Goal: Find specific page/section: Find specific page/section

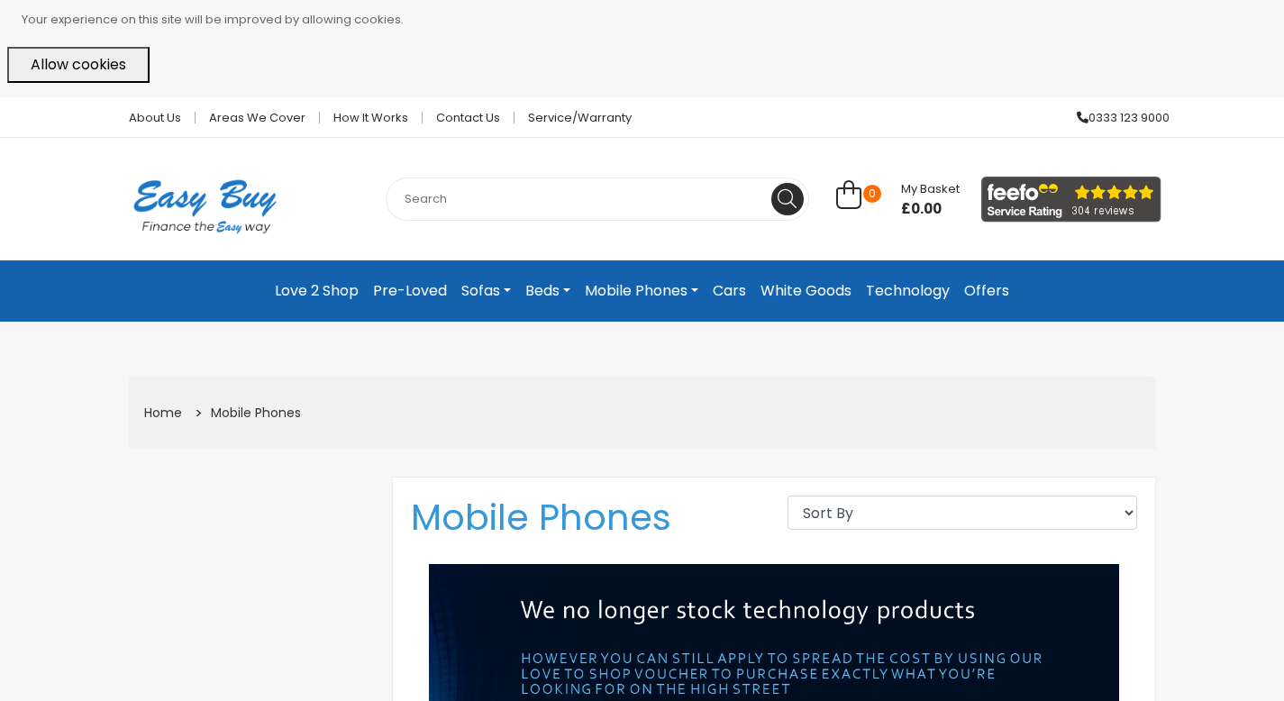
click at [523, 208] on input "text" at bounding box center [598, 199] width 424 height 43
paste input "Galaxy S23"
type input "Galaxy S23"
click at [791, 197] on icon at bounding box center [787, 198] width 19 height 19
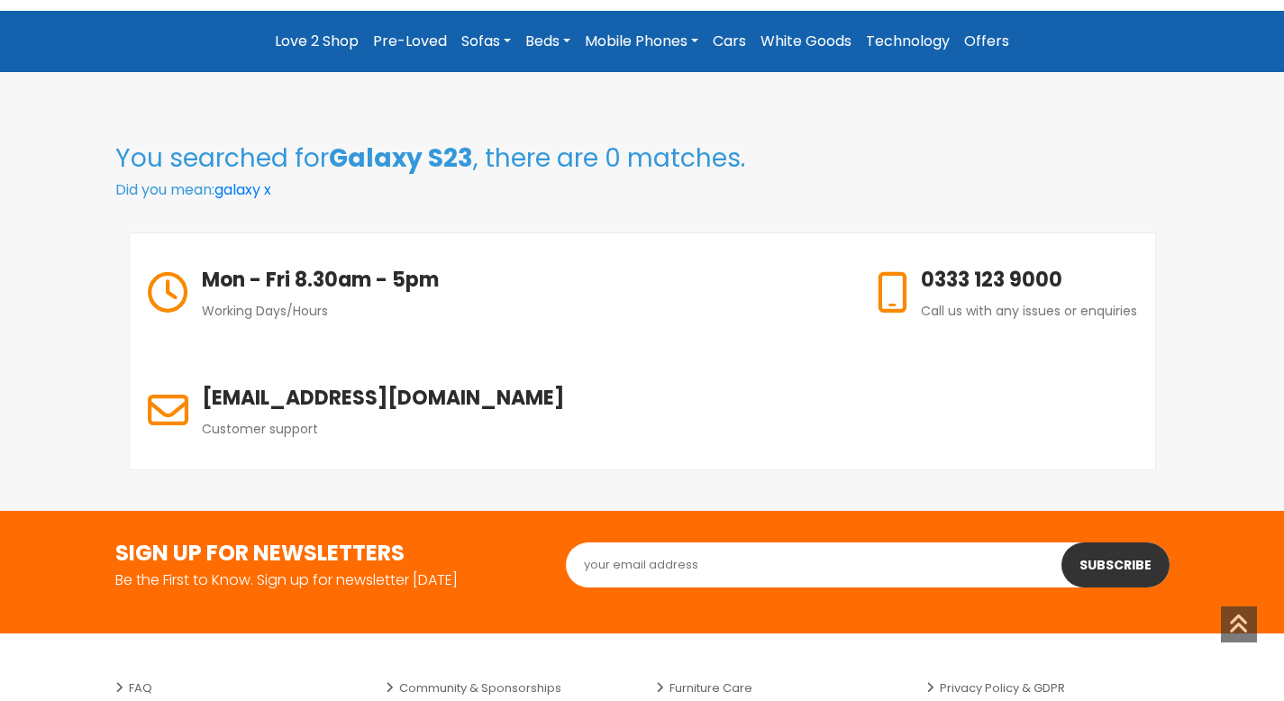
scroll to position [249, 0]
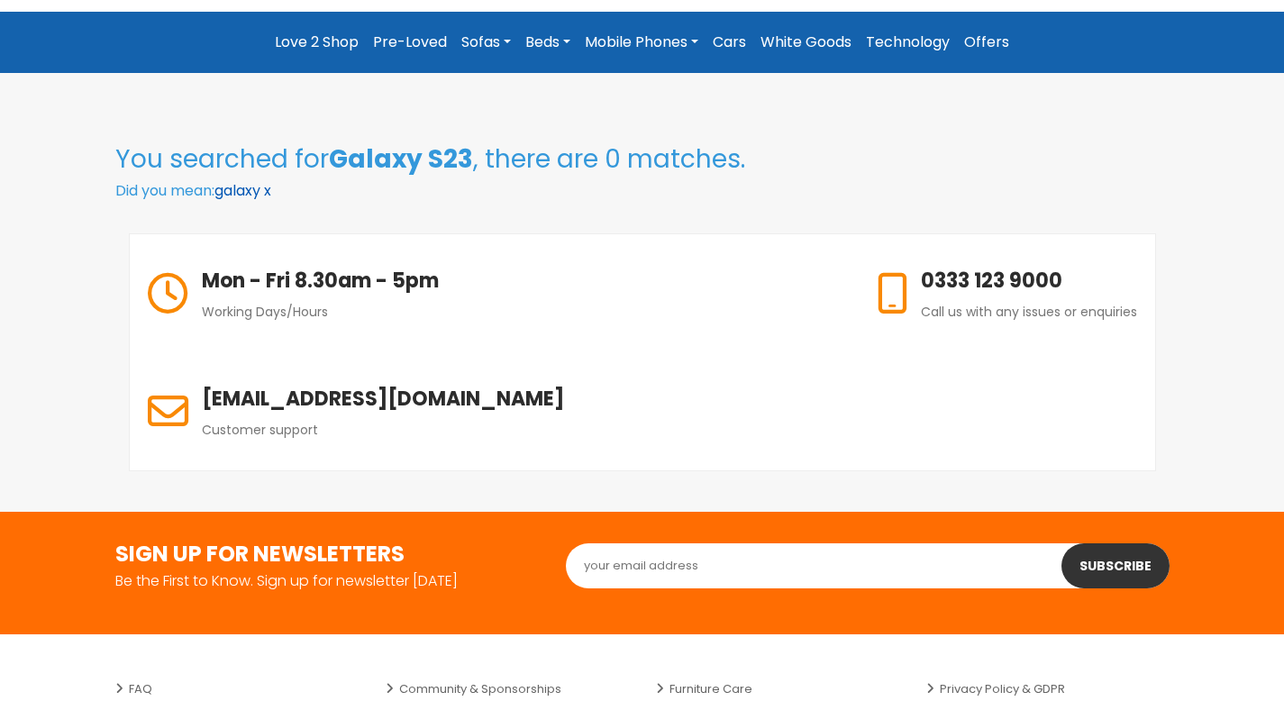
click at [271, 188] on link "galaxy x" at bounding box center [243, 190] width 57 height 21
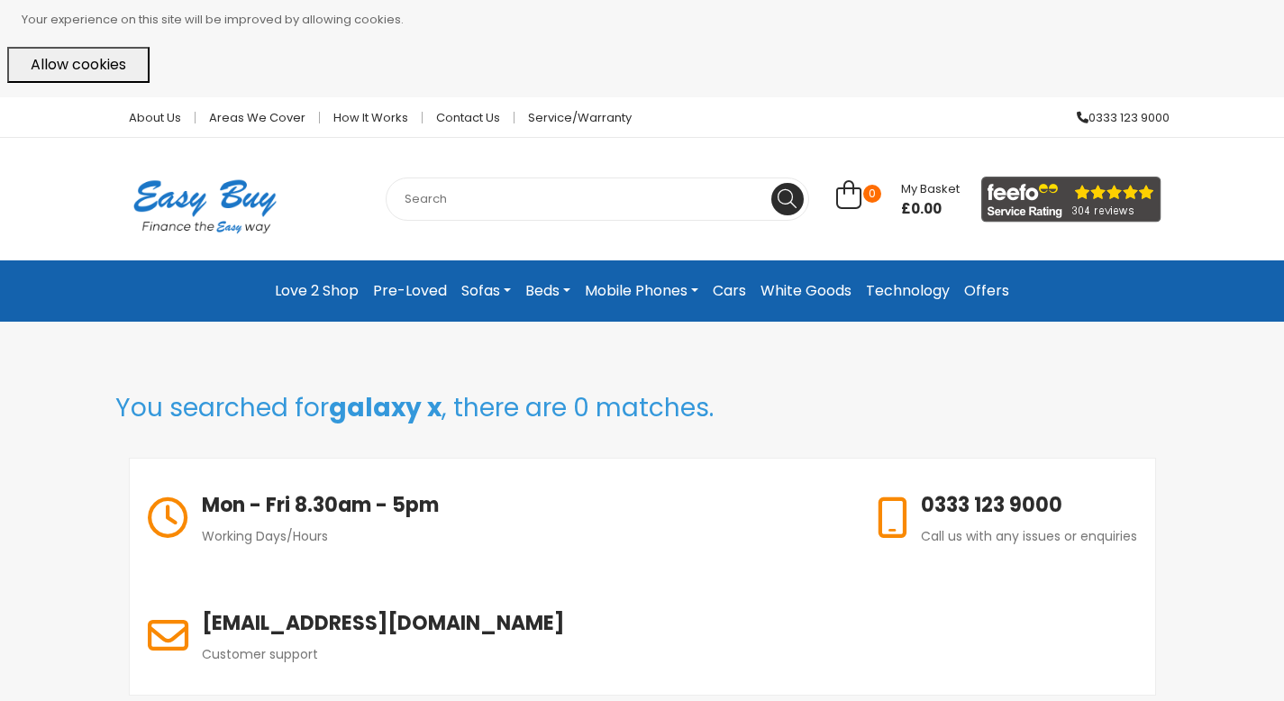
click at [653, 300] on link "Mobile Phones" at bounding box center [642, 291] width 128 height 32
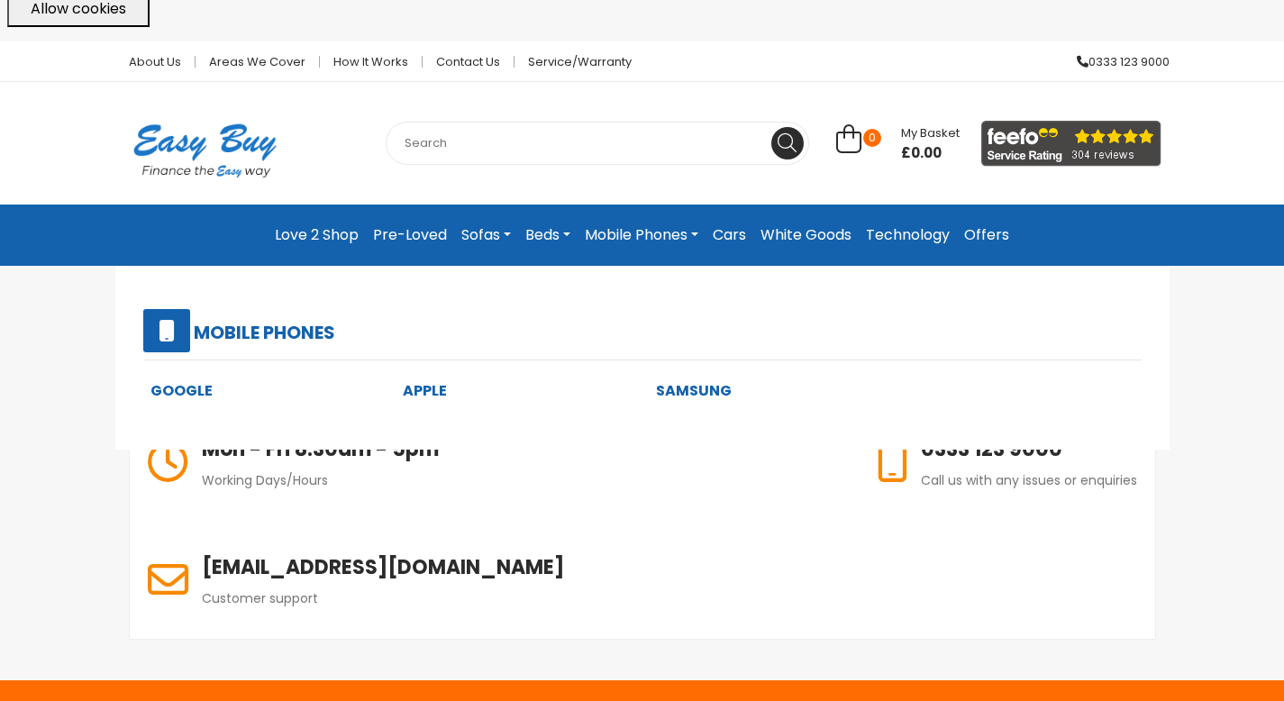
scroll to position [87, 0]
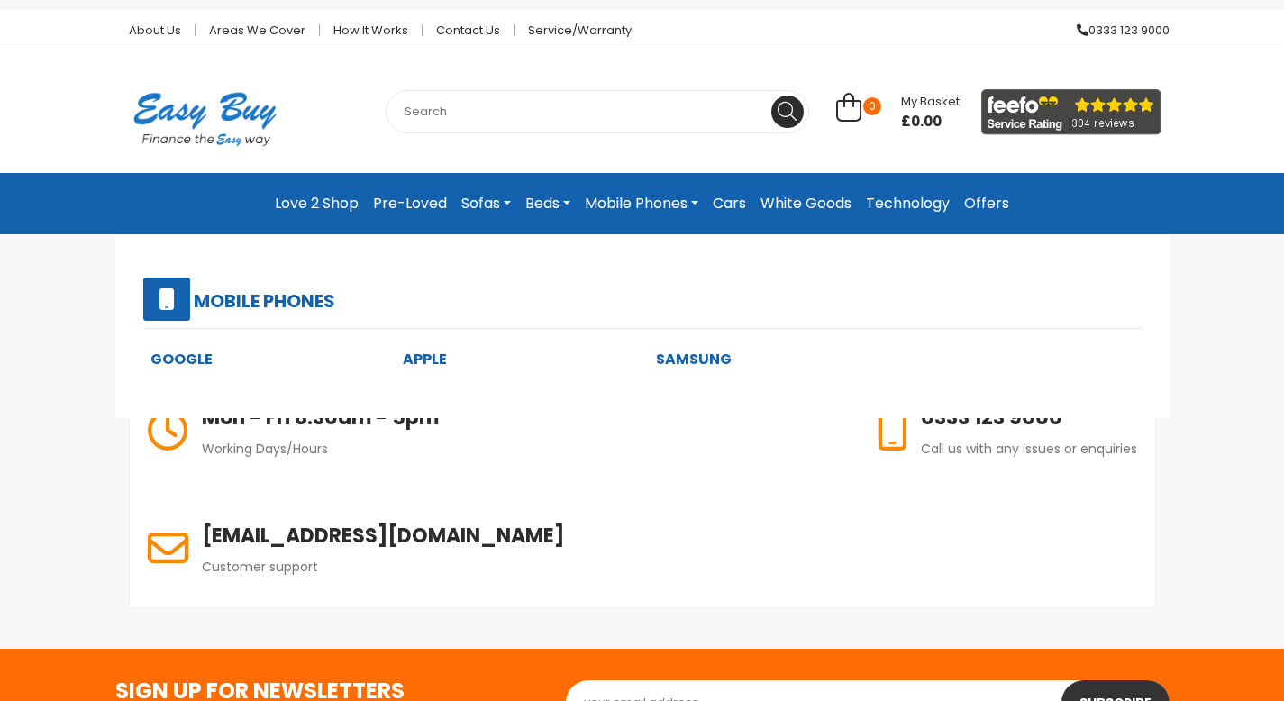
click at [688, 360] on link "Samsung" at bounding box center [694, 359] width 76 height 21
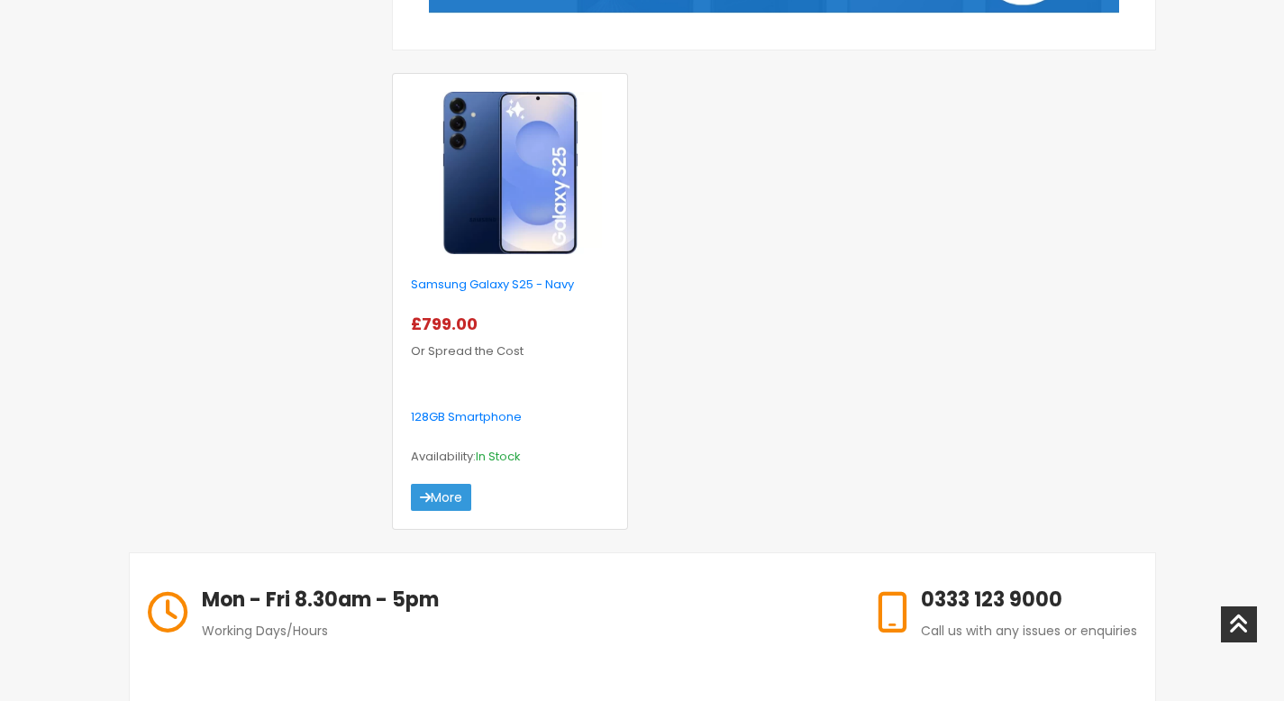
scroll to position [659, 0]
